Goal: Task Accomplishment & Management: Manage account settings

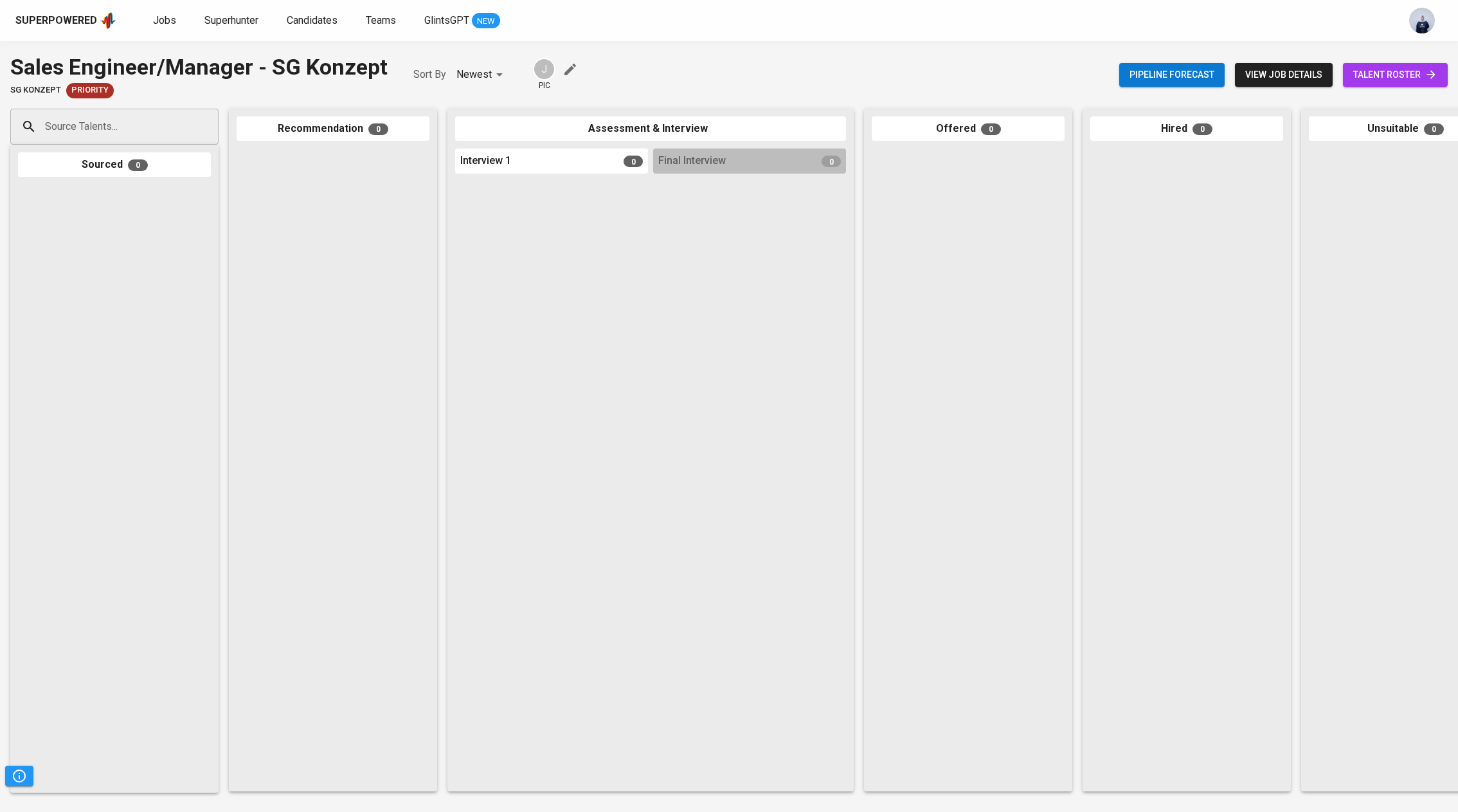
click at [1380, 77] on span "talent roster" at bounding box center [1395, 75] width 84 height 16
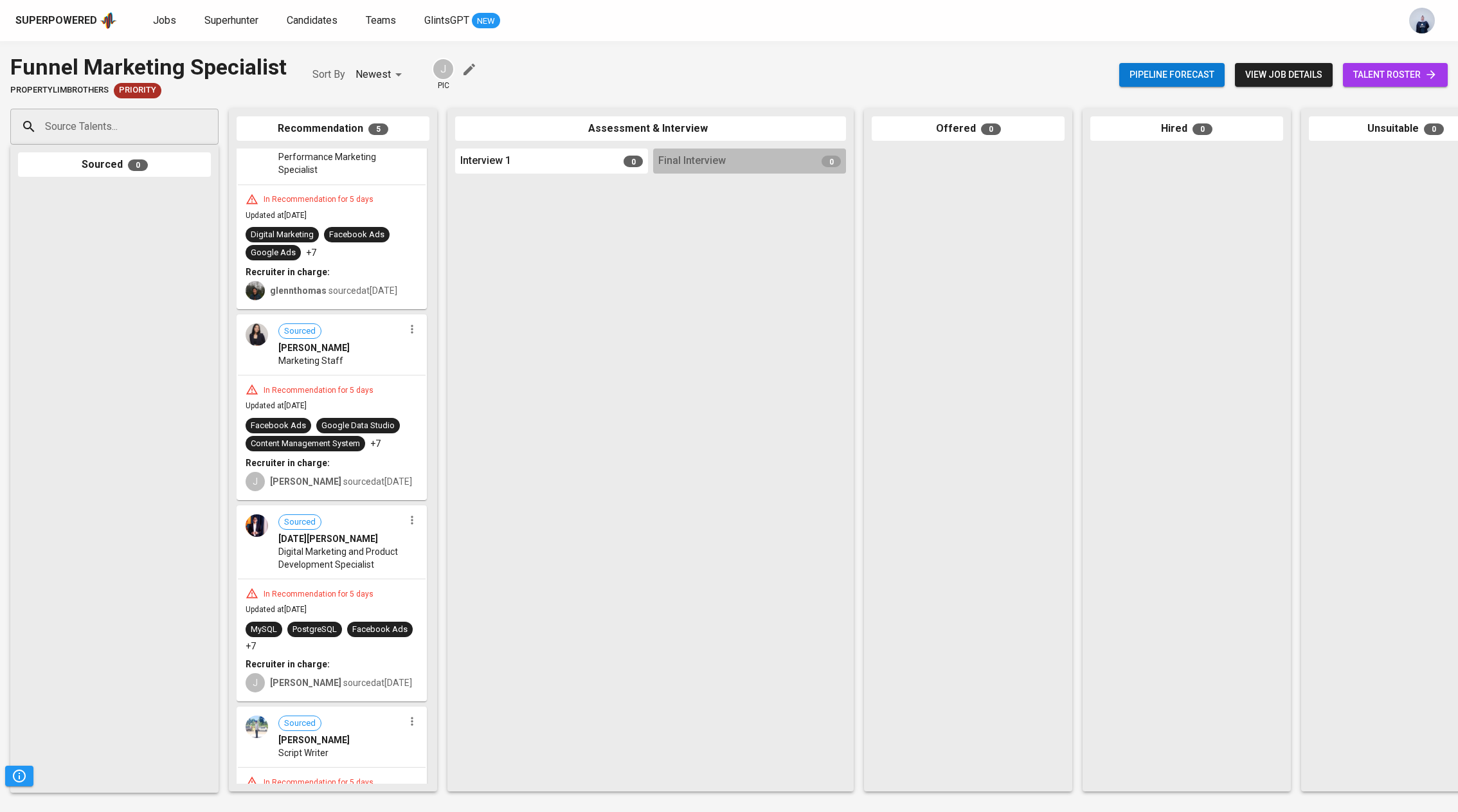
scroll to position [211, 0]
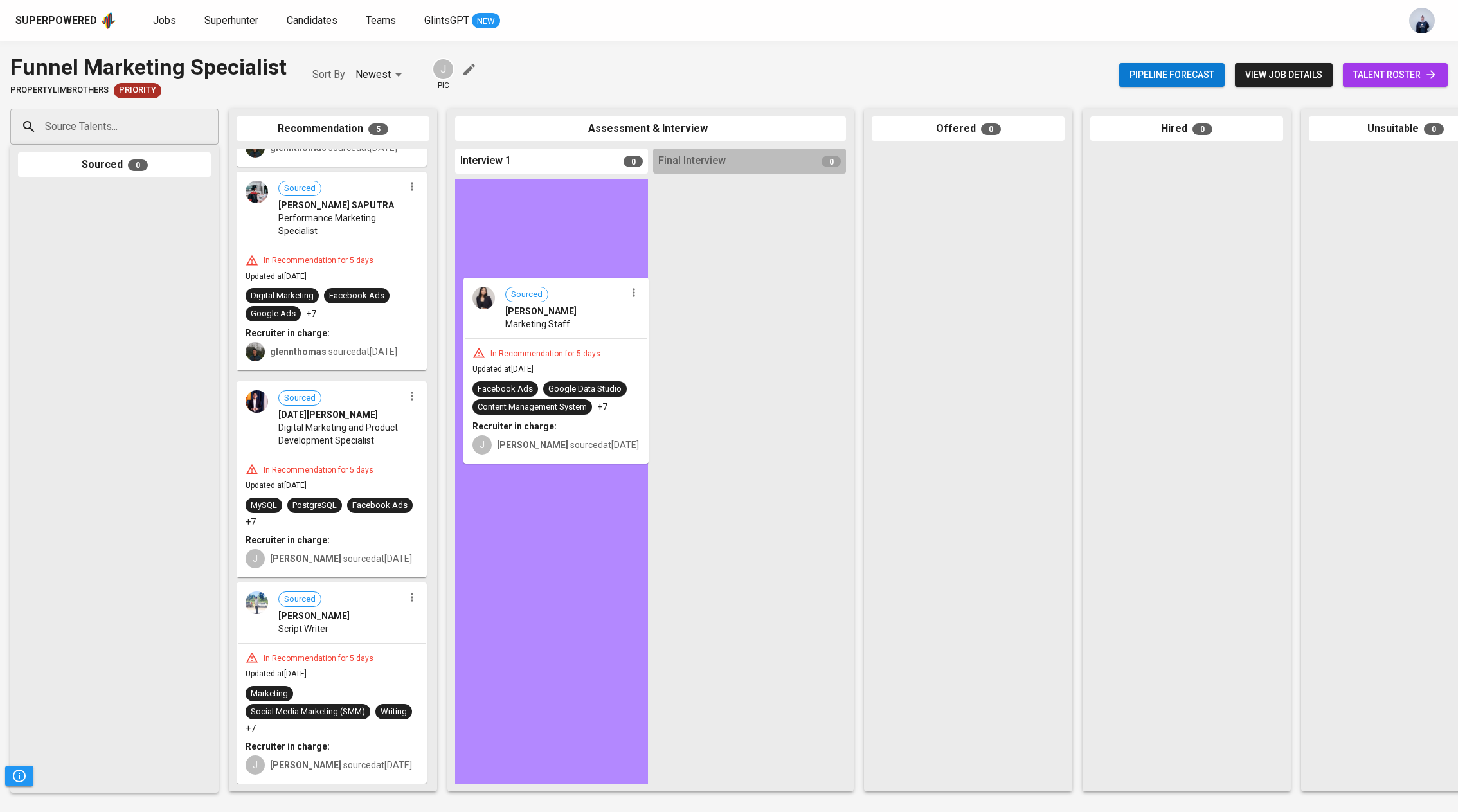
drag, startPoint x: 343, startPoint y: 447, endPoint x: 576, endPoint y: 344, distance: 254.8
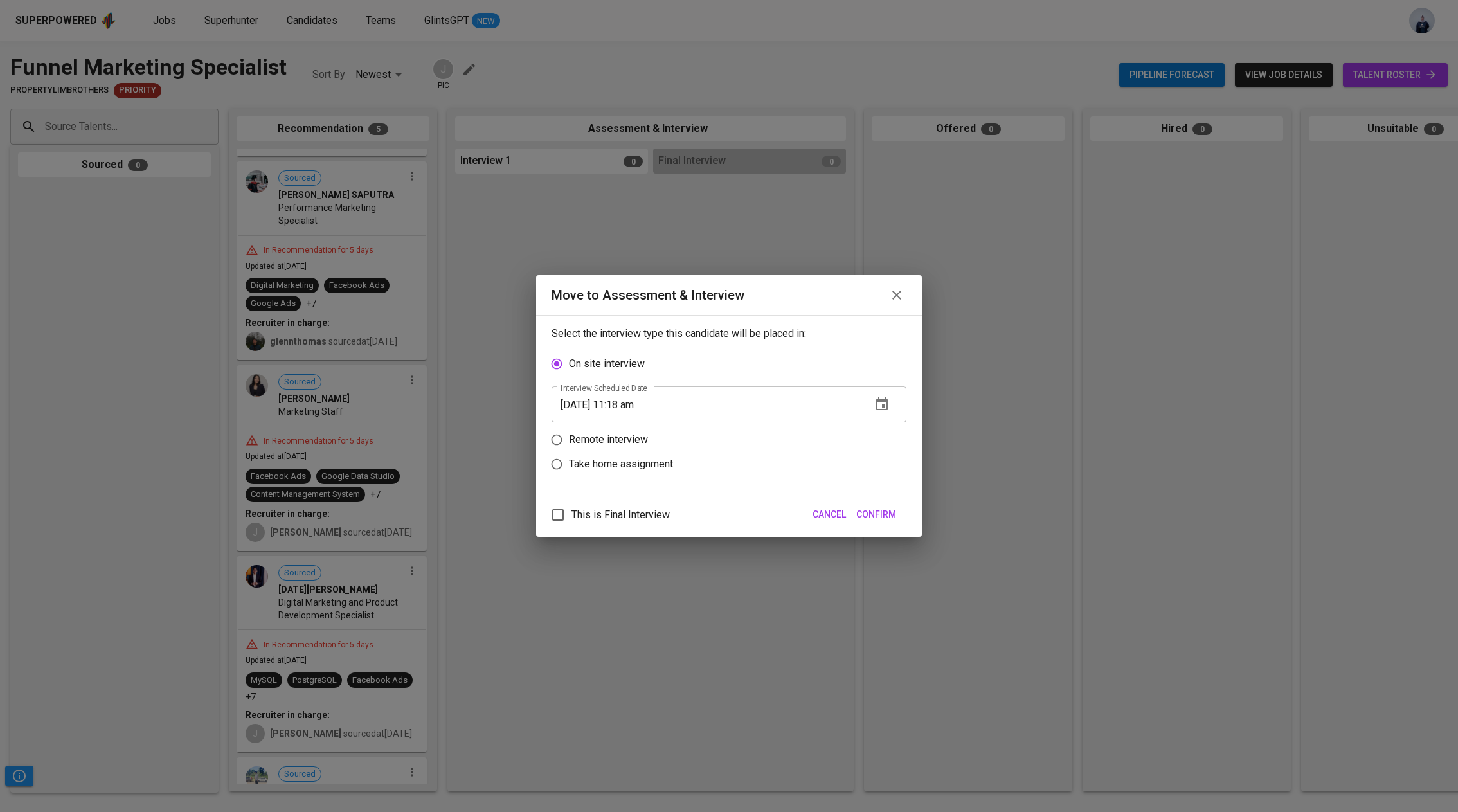
click at [619, 441] on p "Remote interview" at bounding box center [609, 439] width 79 height 15
click at [569, 441] on input "Remote interview" at bounding box center [556, 439] width 24 height 24
radio input "true"
click at [883, 429] on icon "button" at bounding box center [881, 428] width 11 height 13
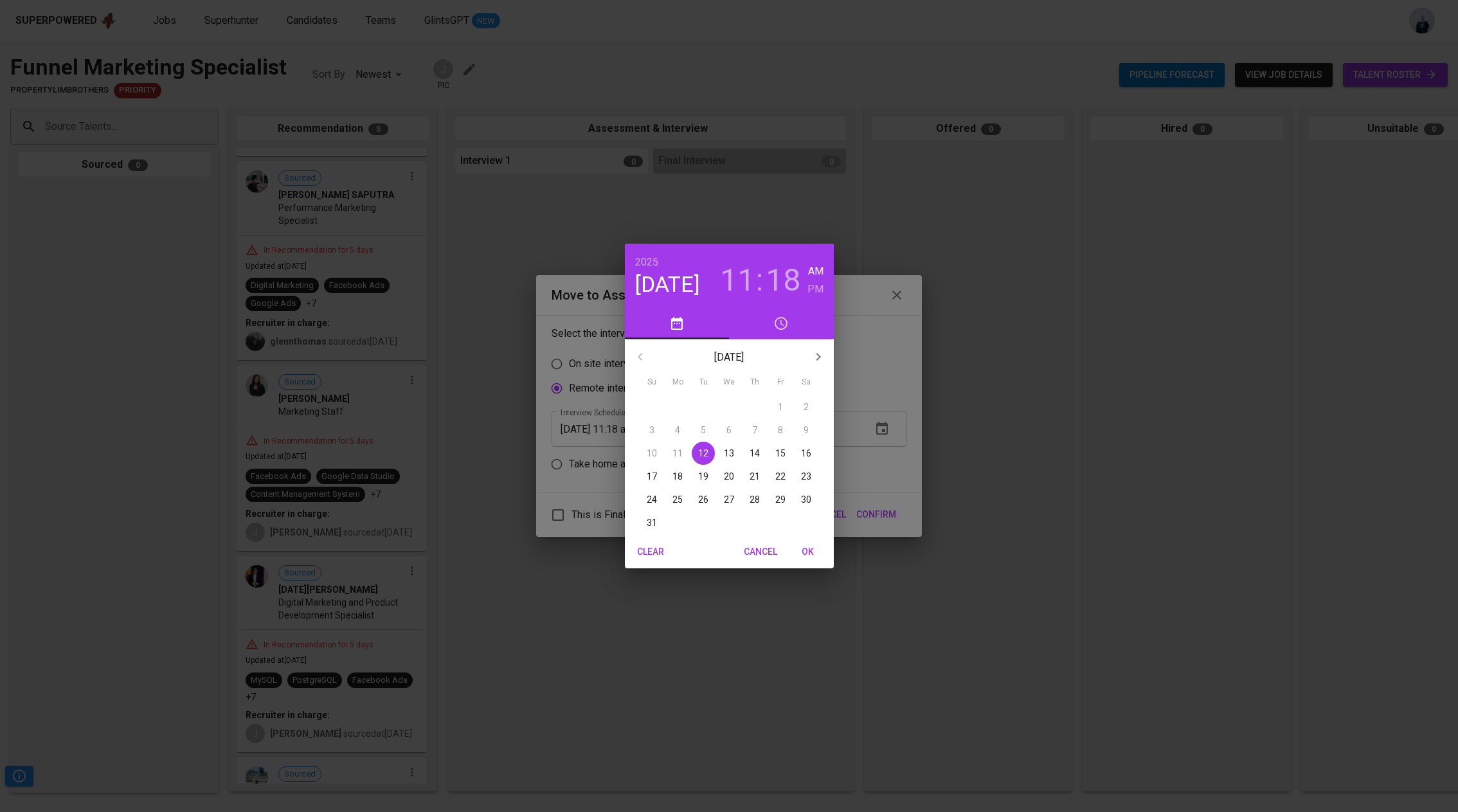
click at [710, 453] on span "12" at bounding box center [703, 453] width 23 height 13
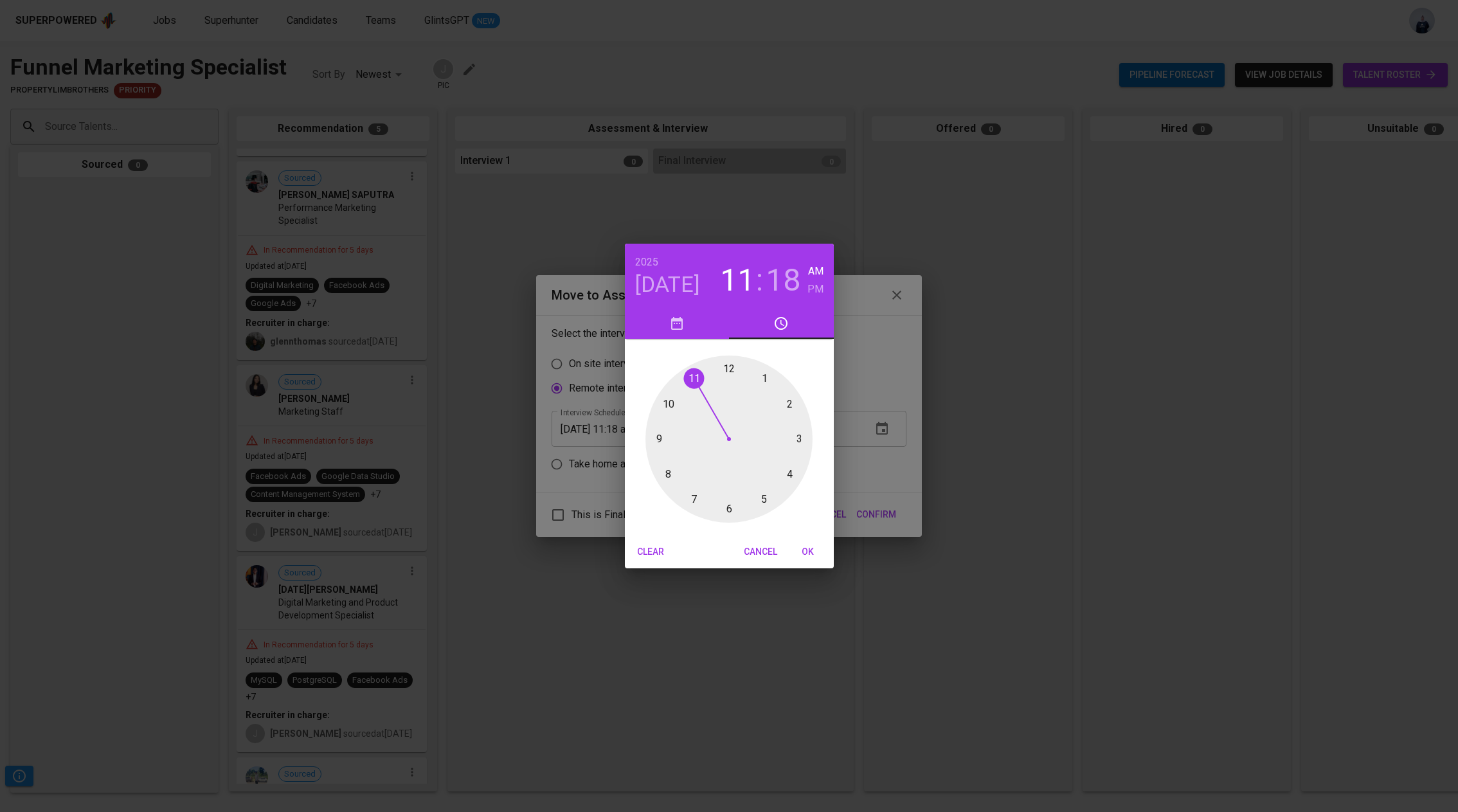
click at [672, 400] on div at bounding box center [729, 439] width 167 height 167
click at [733, 511] on div at bounding box center [729, 439] width 167 height 167
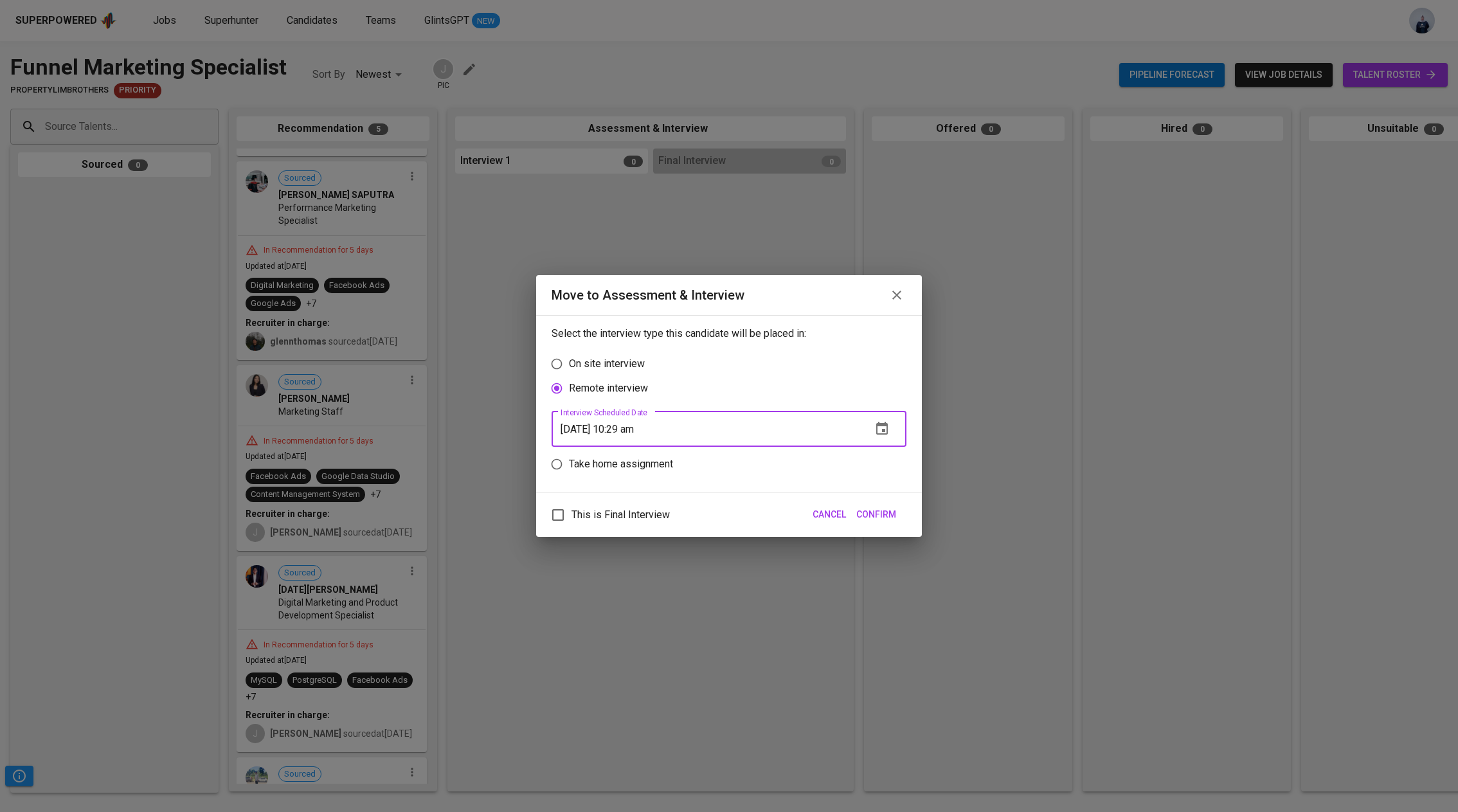
click at [641, 430] on input "[DATE] 10:29 am" at bounding box center [706, 429] width 310 height 36
type input "[DATE] 10:30 am"
click at [867, 509] on span "Confirm" at bounding box center [876, 515] width 40 height 16
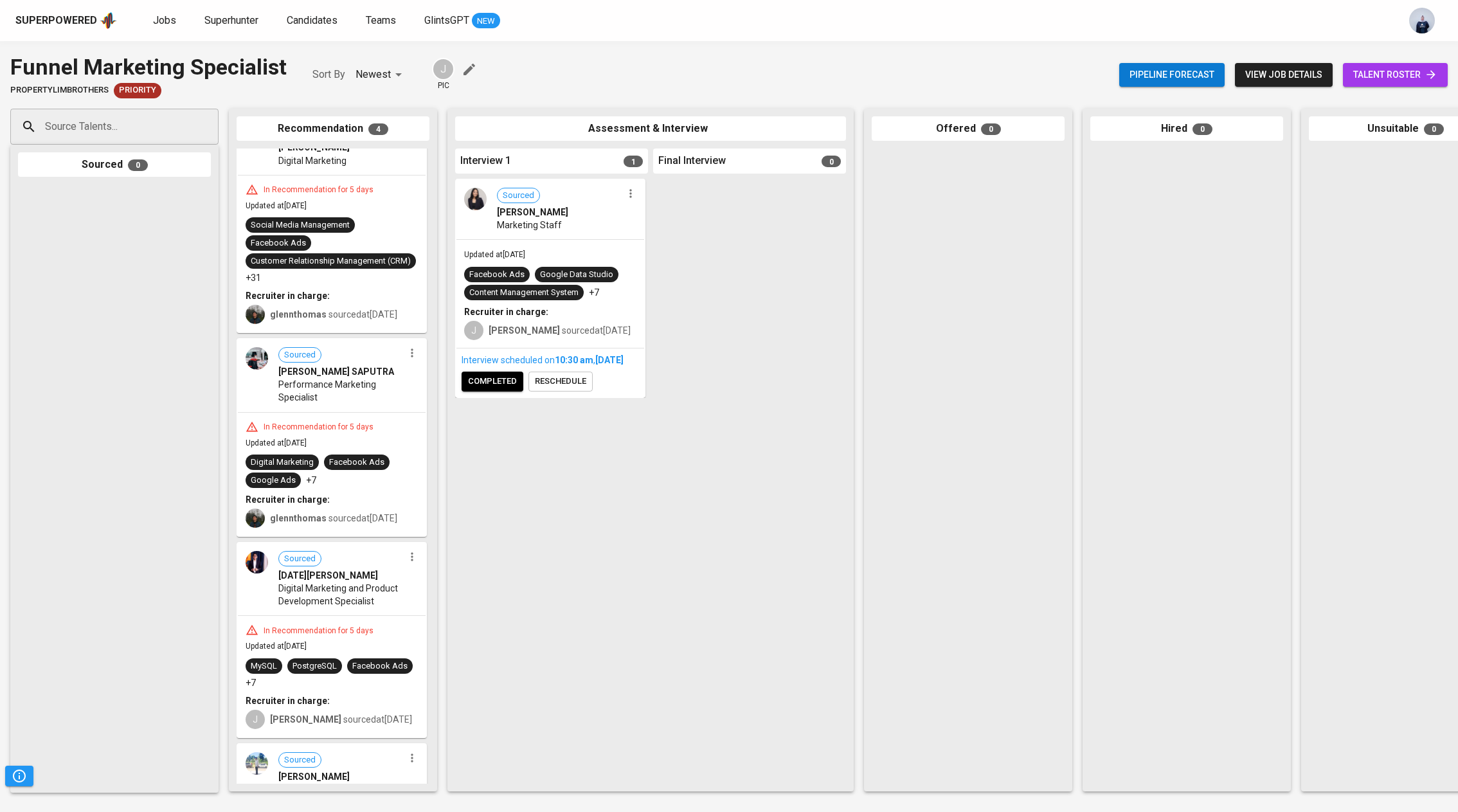
scroll to position [0, 0]
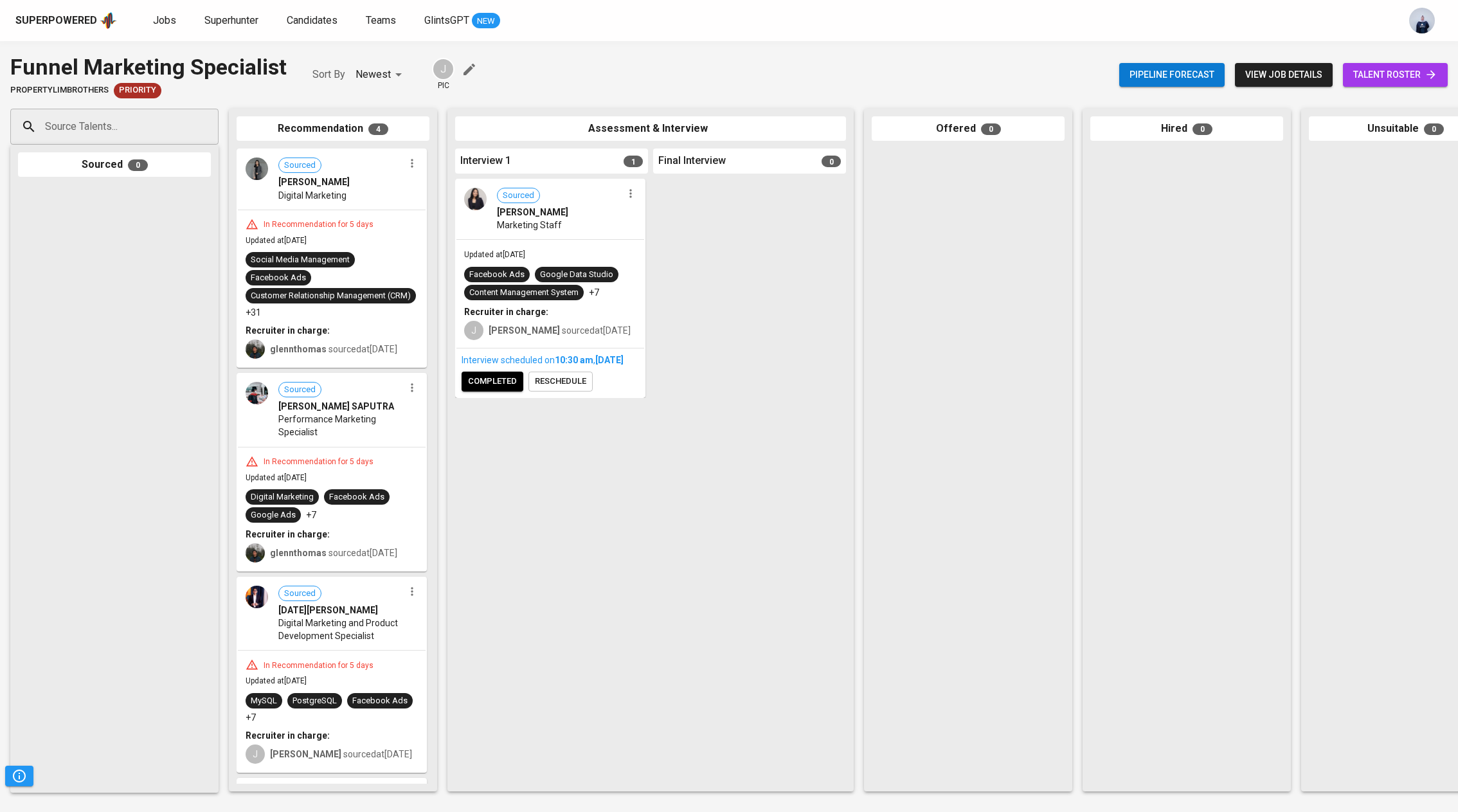
click at [1370, 78] on span "talent roster" at bounding box center [1395, 75] width 84 height 16
click at [137, 94] on span "Priority" at bounding box center [137, 90] width 48 height 12
click at [260, 236] on span "Updated at [DATE]" at bounding box center [276, 240] width 61 height 9
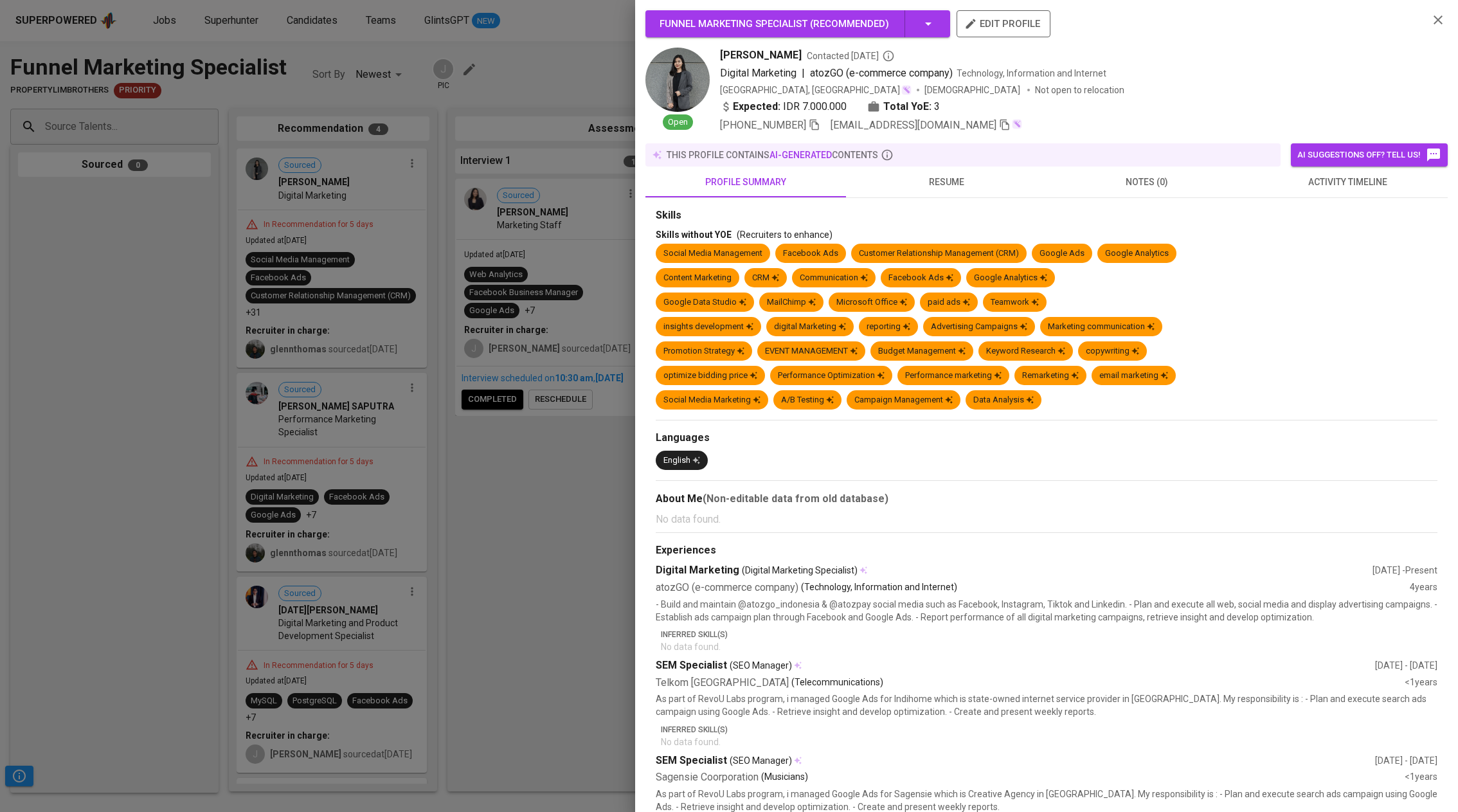
click at [336, 286] on div at bounding box center [729, 406] width 1458 height 812
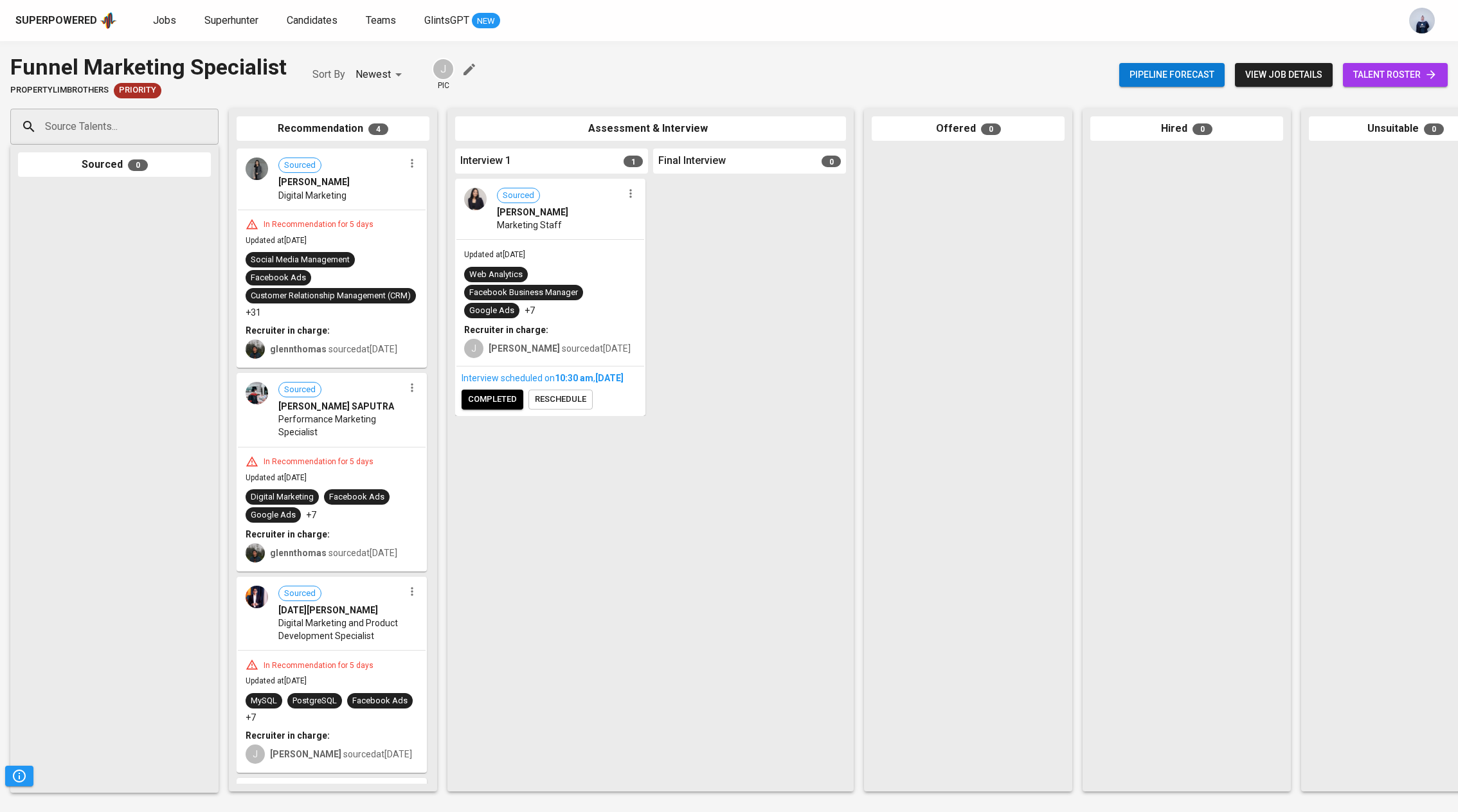
click at [561, 264] on div "Updated at [DATE] Web Analytics Facebook Business Manager Google Ads +7 Recruit…" at bounding box center [550, 302] width 188 height 126
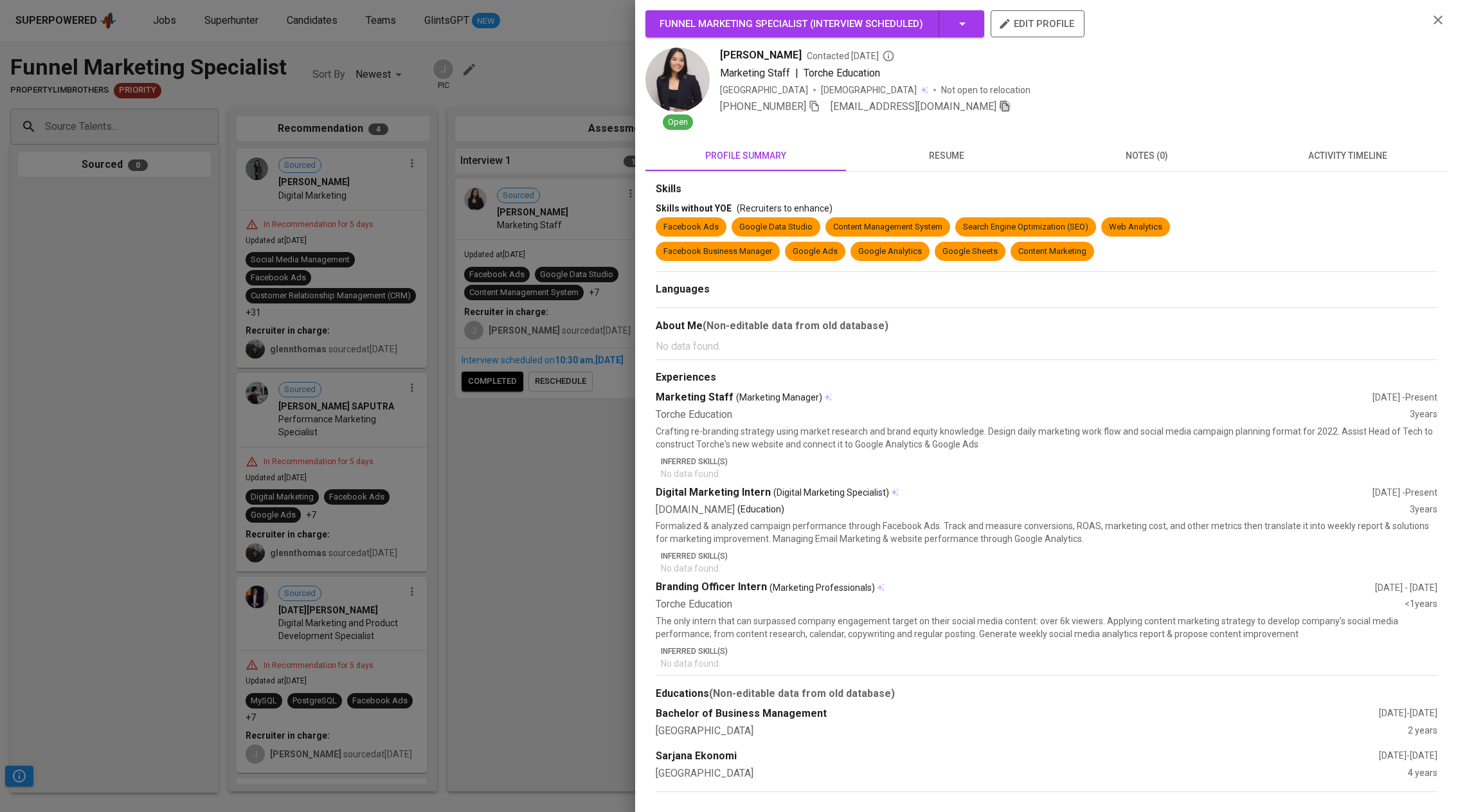
click at [999, 107] on icon "button" at bounding box center [1005, 106] width 11 height 11
click at [1342, 156] on span "activity timeline" at bounding box center [1347, 156] width 185 height 16
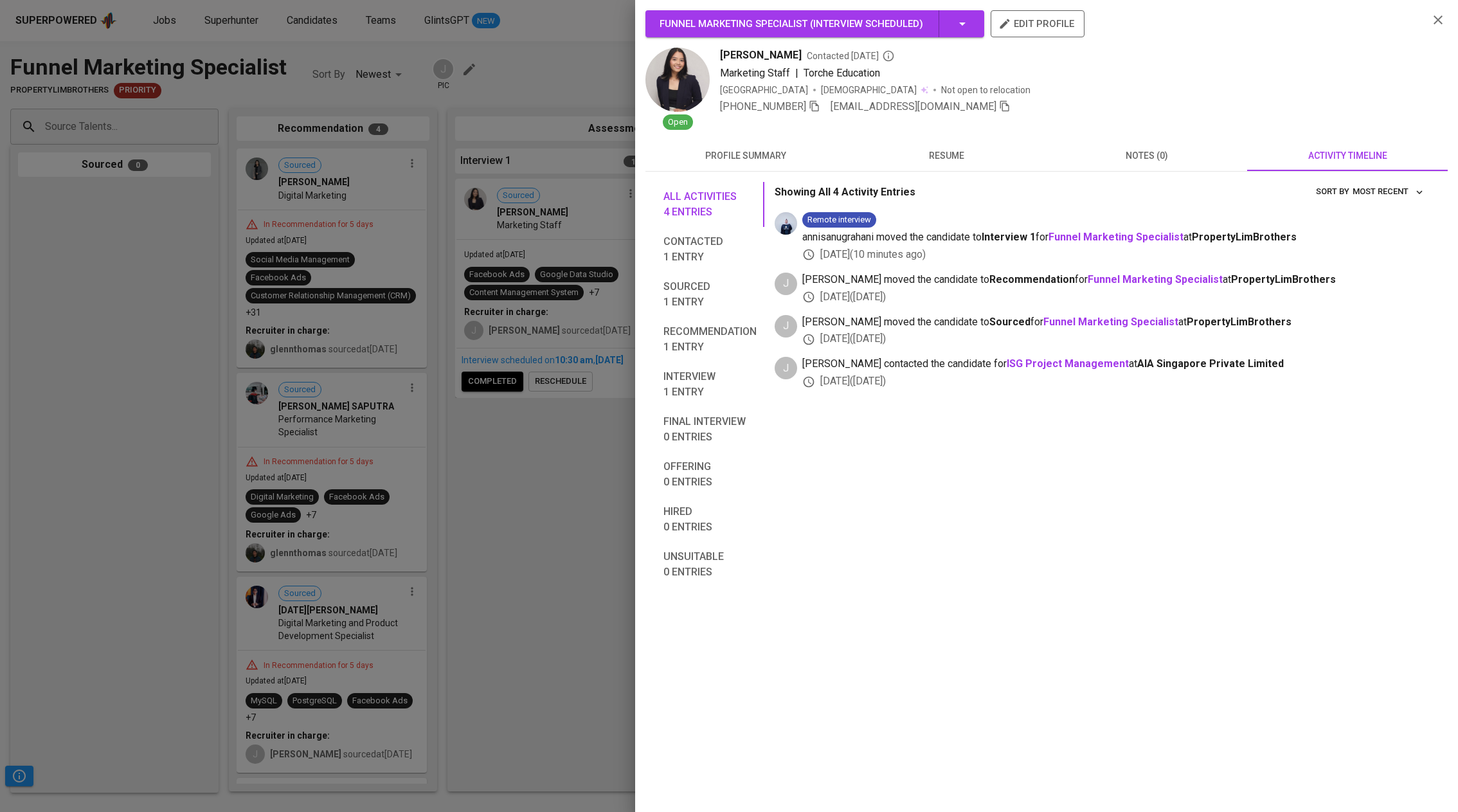
click at [954, 147] on button "resume" at bounding box center [946, 155] width 201 height 31
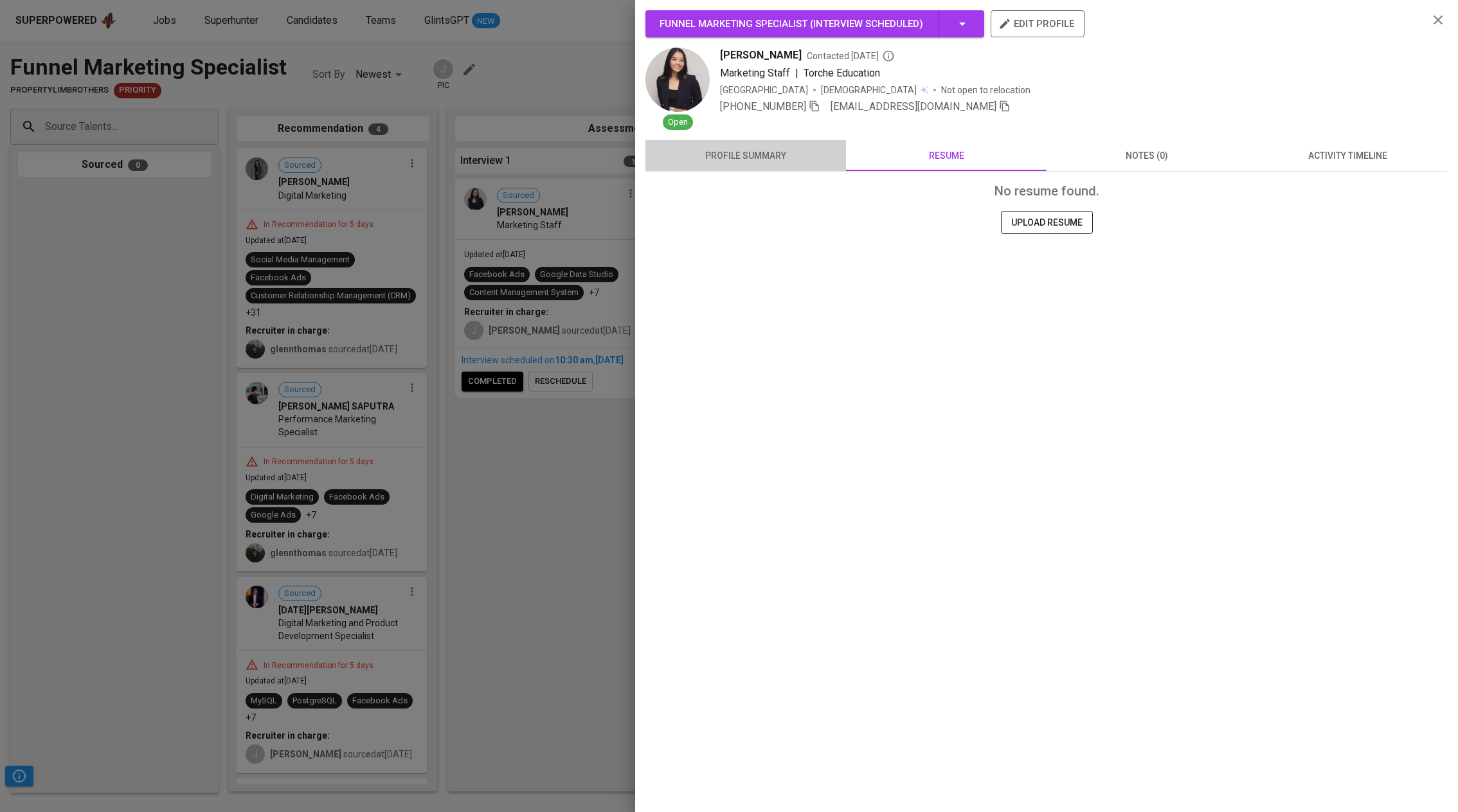
click at [739, 152] on span "profile summary" at bounding box center [745, 156] width 185 height 16
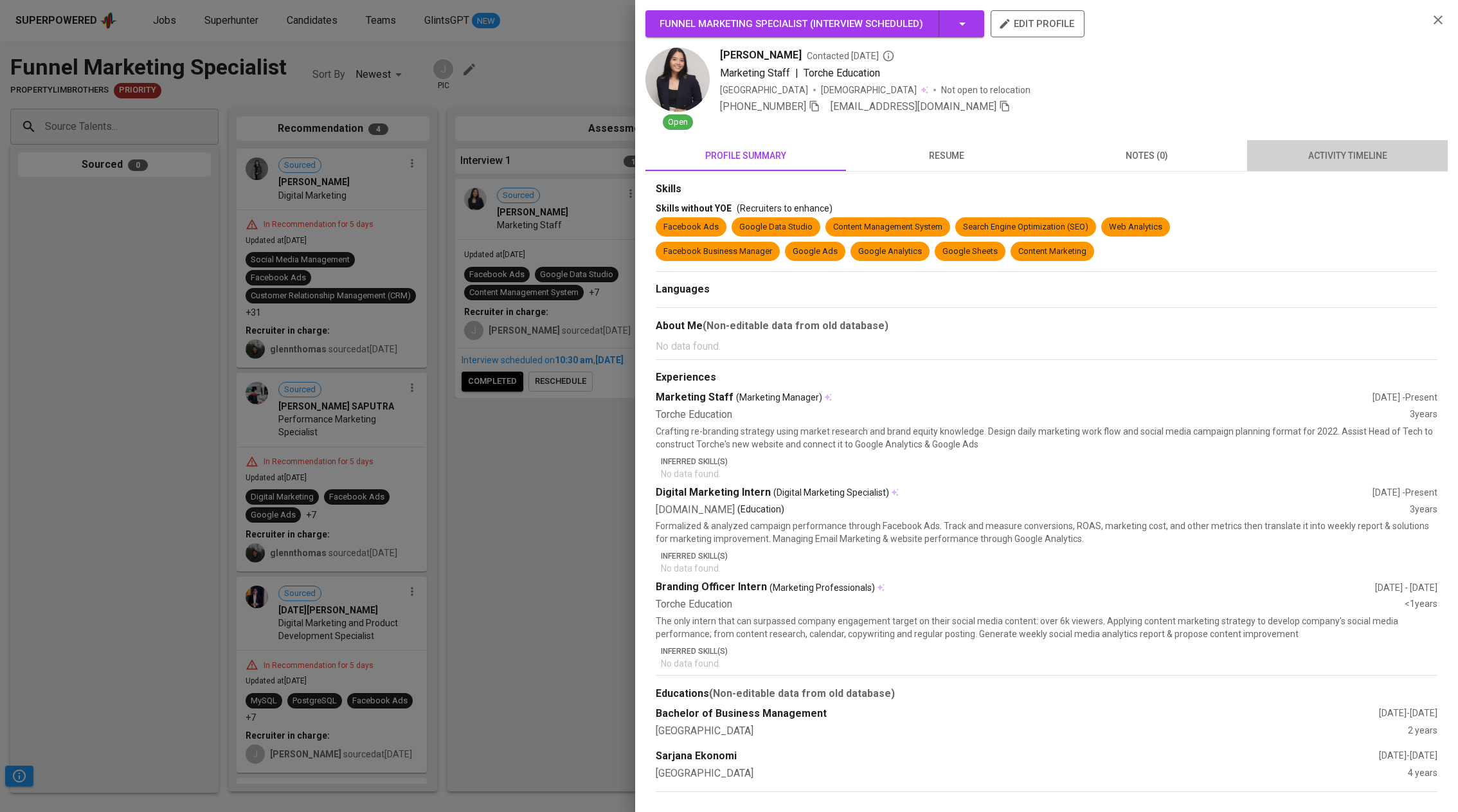
click at [1317, 159] on span "activity timeline" at bounding box center [1347, 156] width 185 height 16
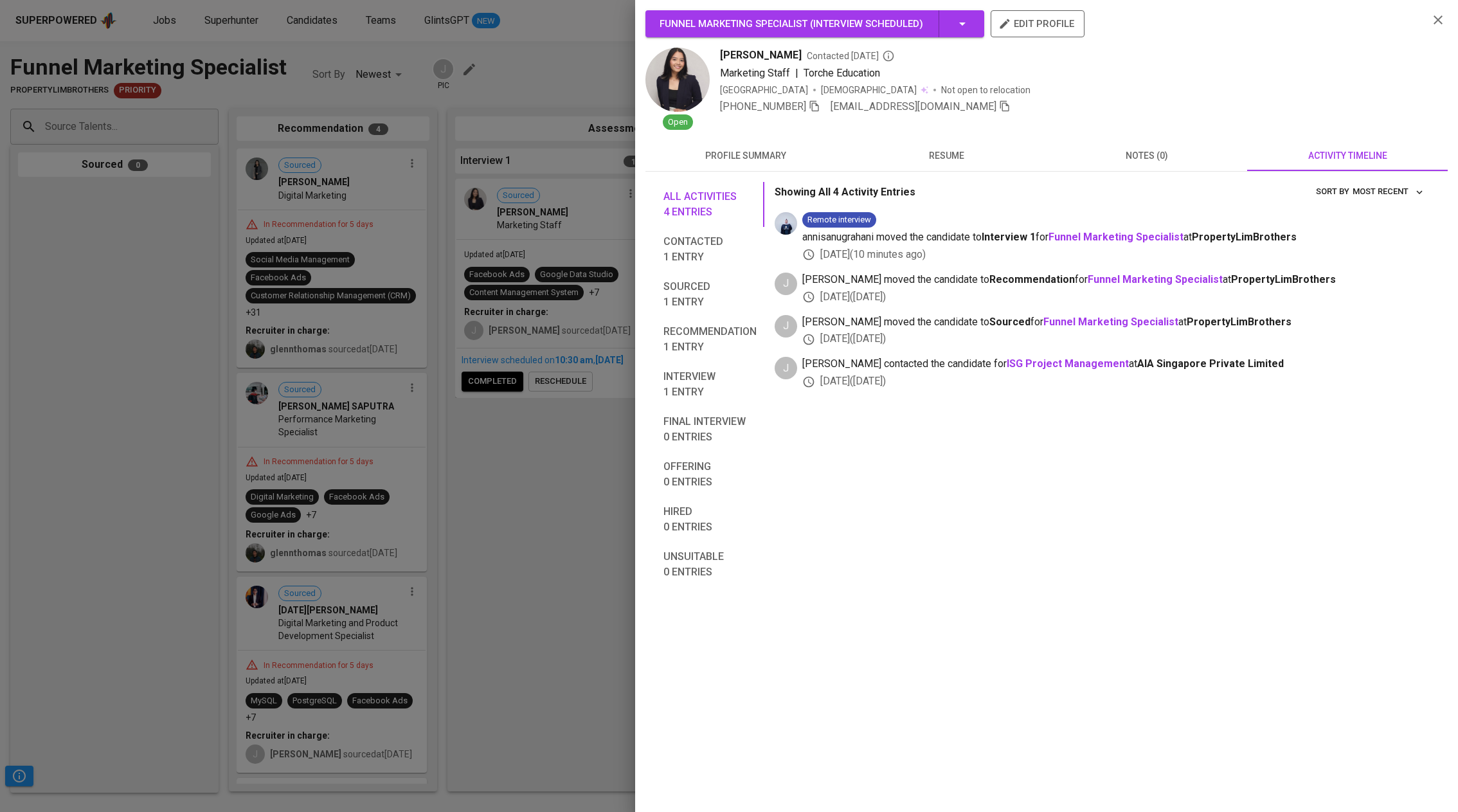
click at [528, 249] on div at bounding box center [729, 406] width 1458 height 812
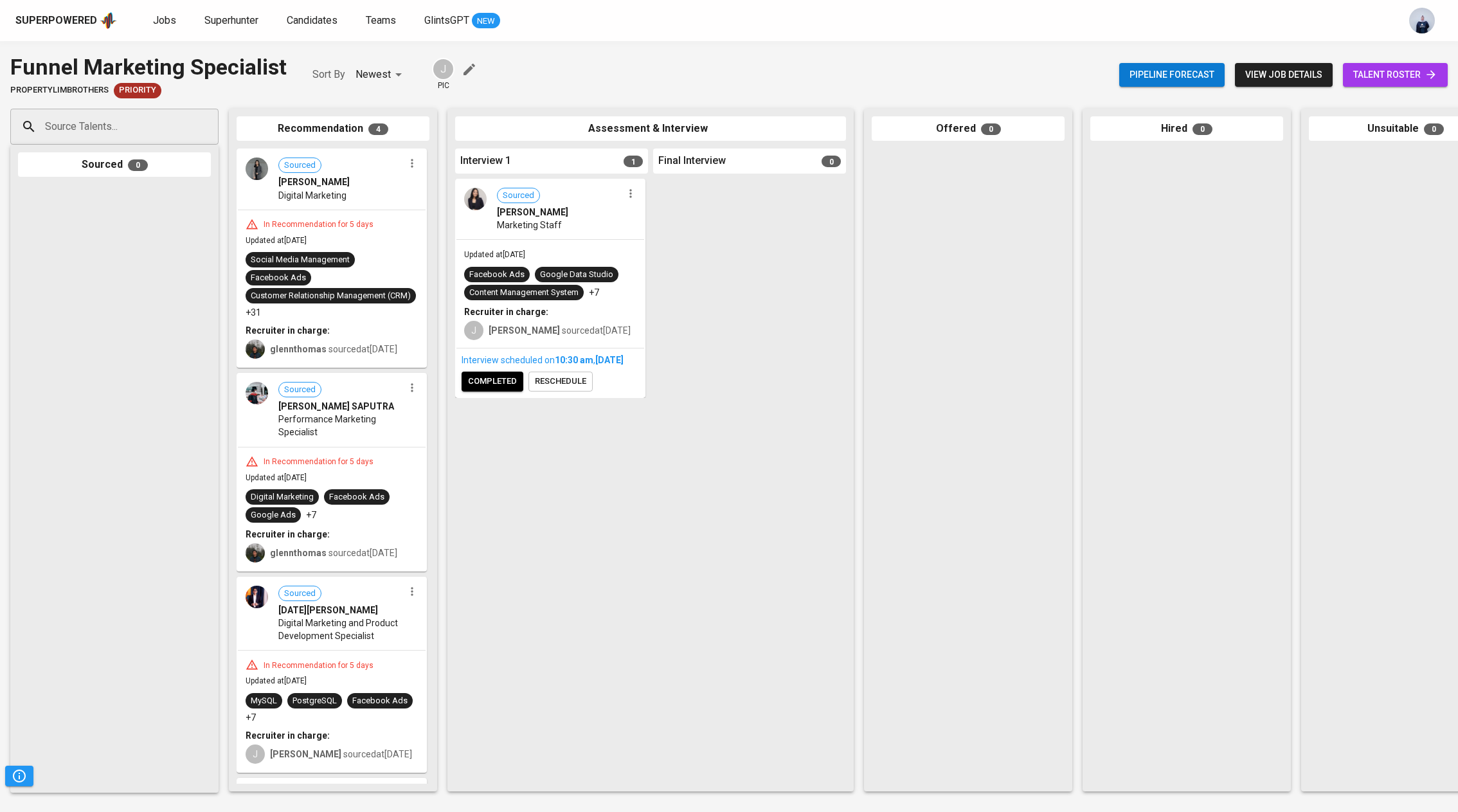
click at [1375, 76] on span "talent roster" at bounding box center [1395, 75] width 84 height 16
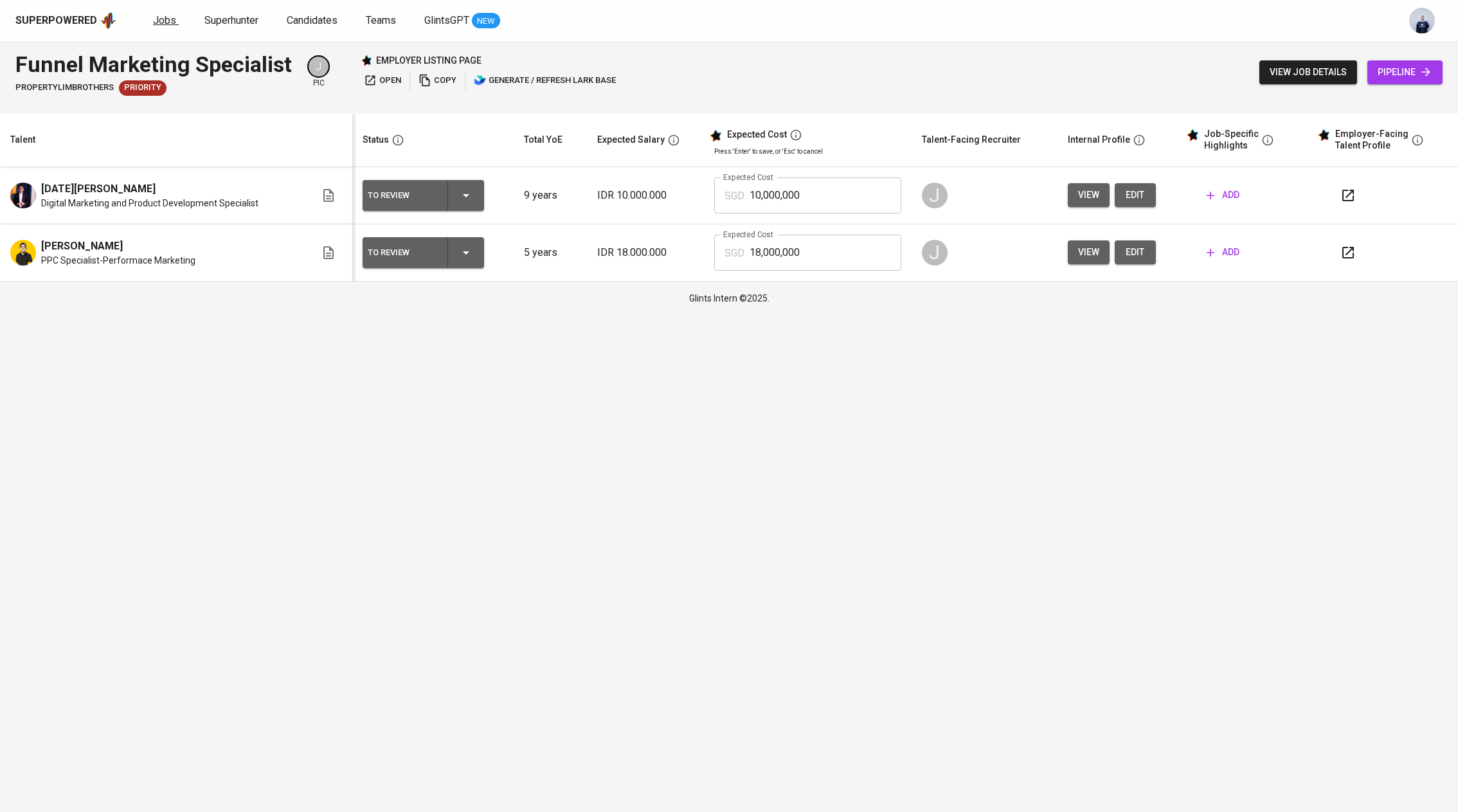
click at [157, 24] on span "Jobs" at bounding box center [164, 20] width 23 height 12
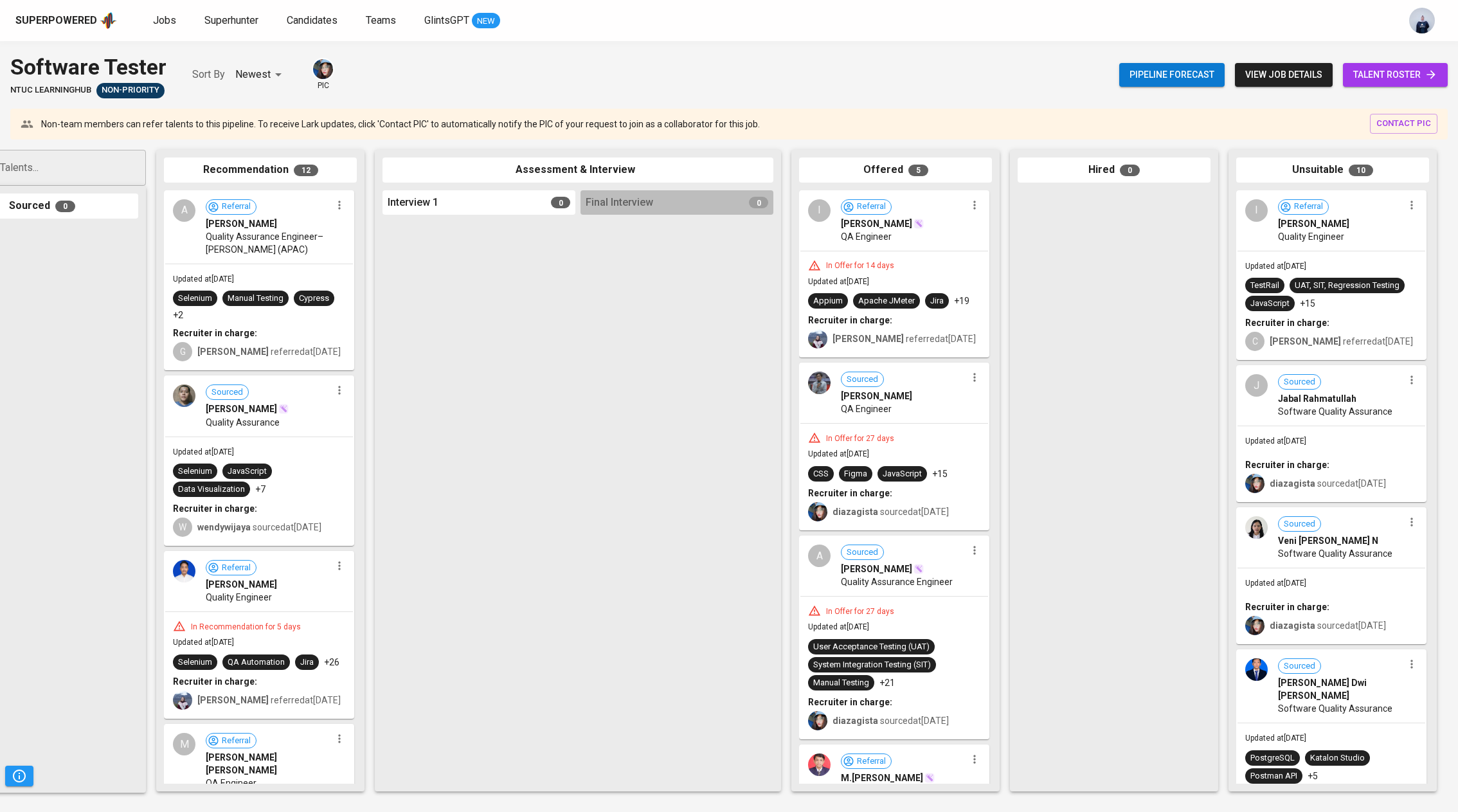
scroll to position [1029, 0]
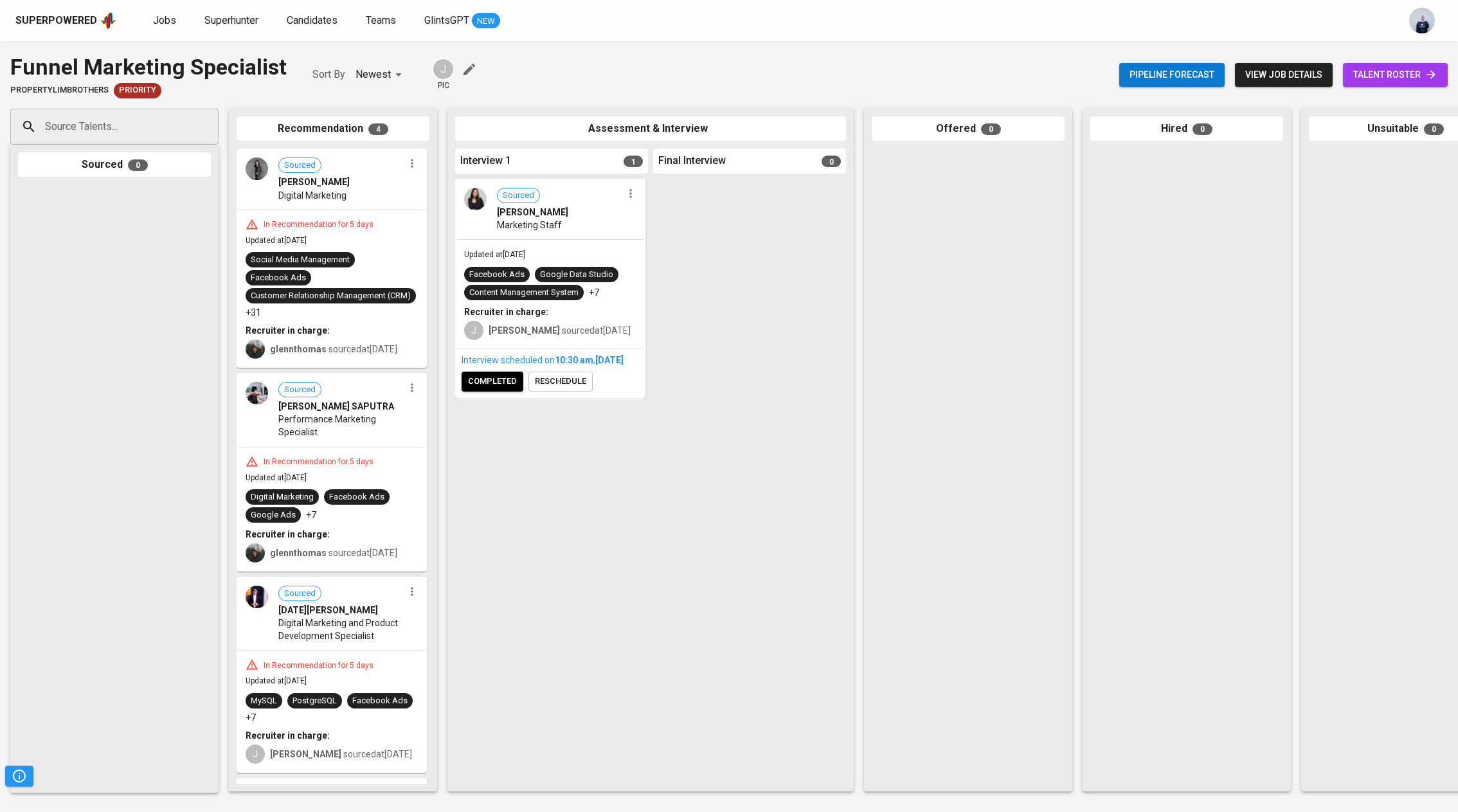
click at [505, 241] on div "Updated at Aug 12, 2025 Facebook Ads Google Data Studio Content Management Syst…" at bounding box center [550, 293] width 188 height 108
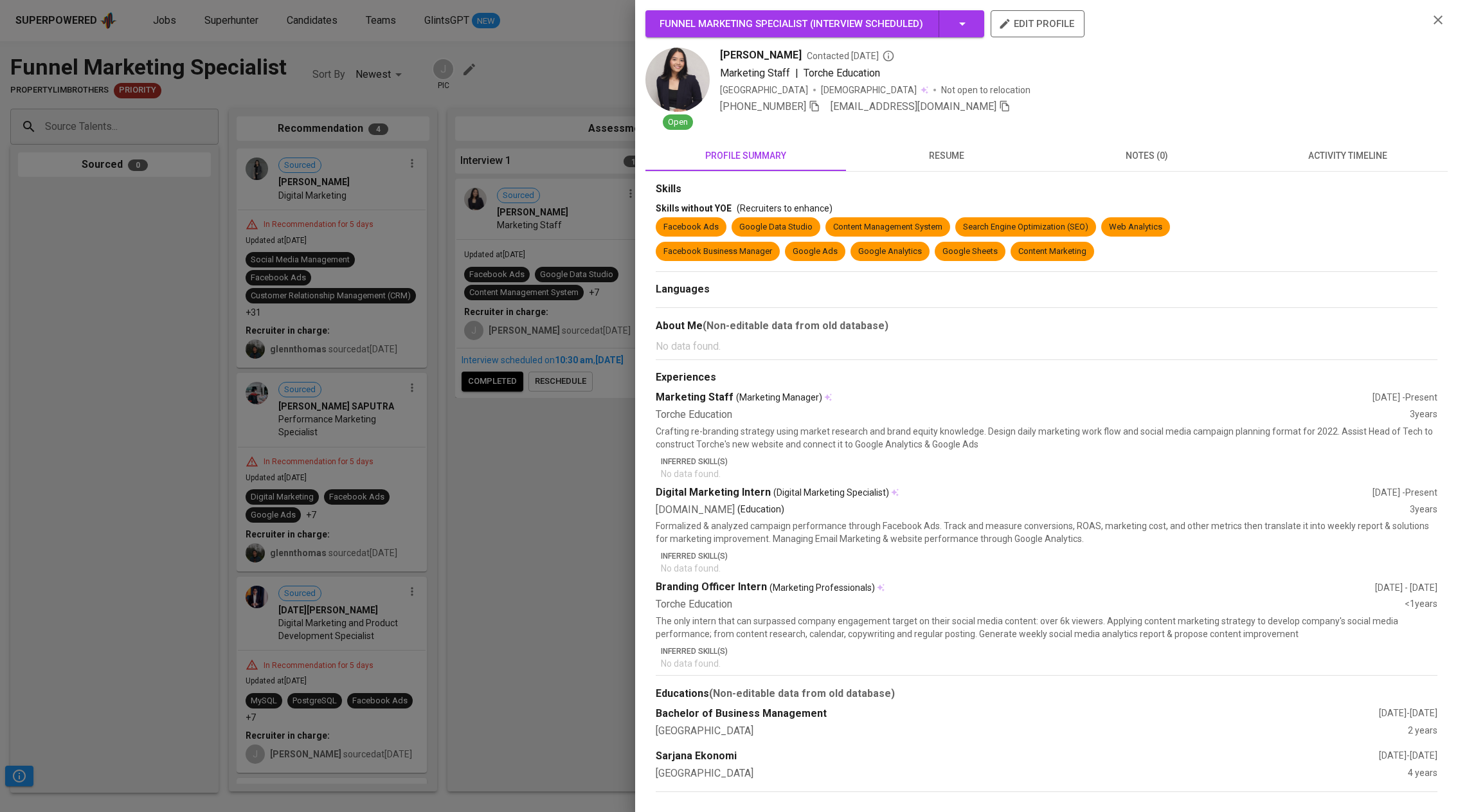
click at [957, 153] on span "resume" at bounding box center [946, 156] width 185 height 16
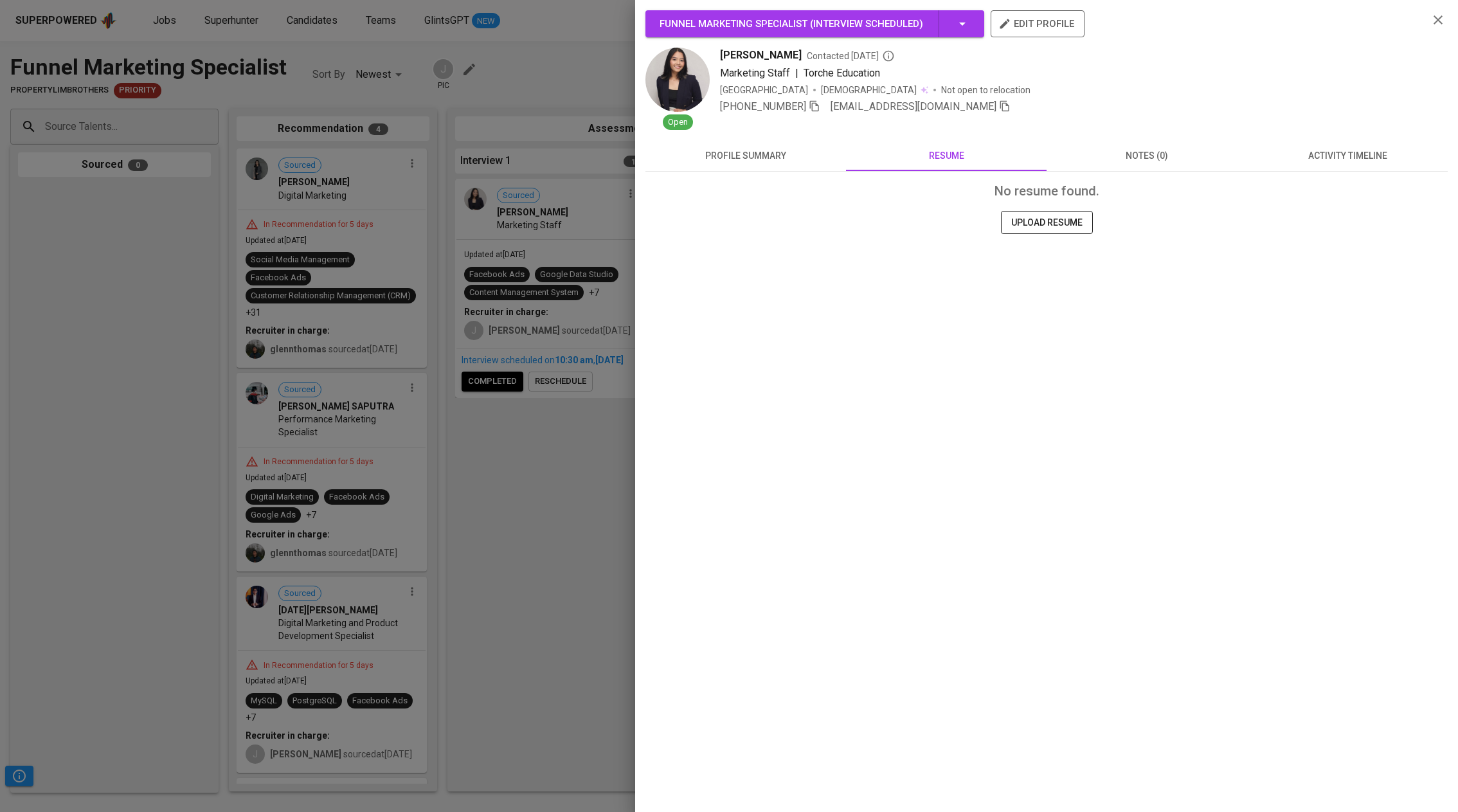
click at [733, 129] on div "Annisa Wardhani Contacted 8 days ago Marketing Staff | Torche Education Indones…" at bounding box center [1069, 89] width 698 height 82
click at [727, 145] on button "profile summary" at bounding box center [745, 155] width 201 height 31
